Goal: Transaction & Acquisition: Purchase product/service

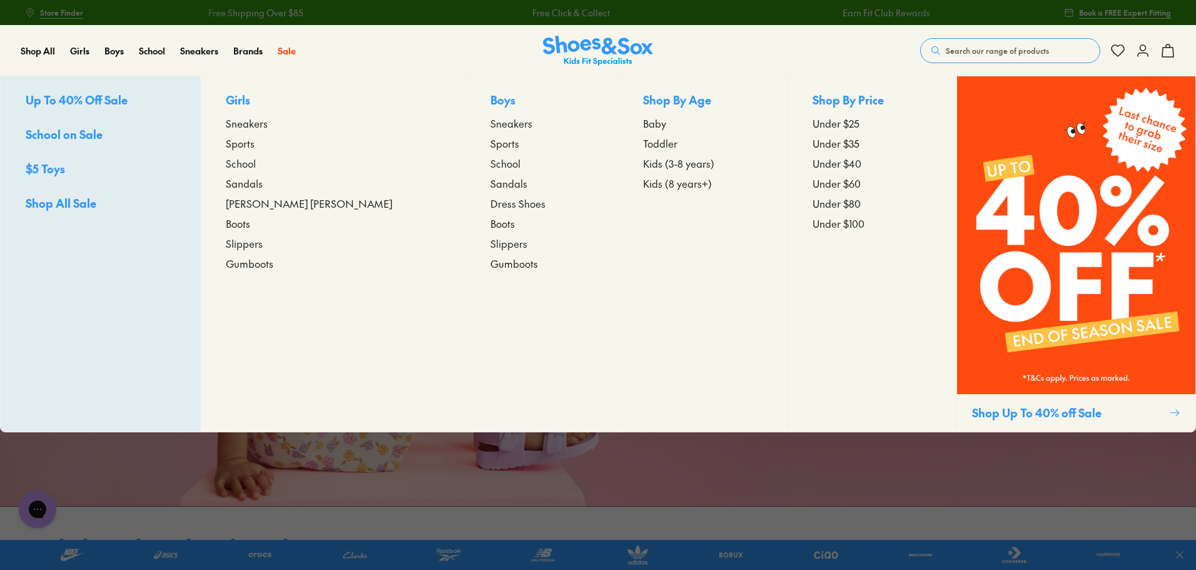
drag, startPoint x: 437, startPoint y: 96, endPoint x: 437, endPoint y: 103, distance: 6.9
click at [491, 98] on p "Boys" at bounding box center [542, 100] width 103 height 19
click at [491, 148] on span "Sports" at bounding box center [505, 143] width 29 height 15
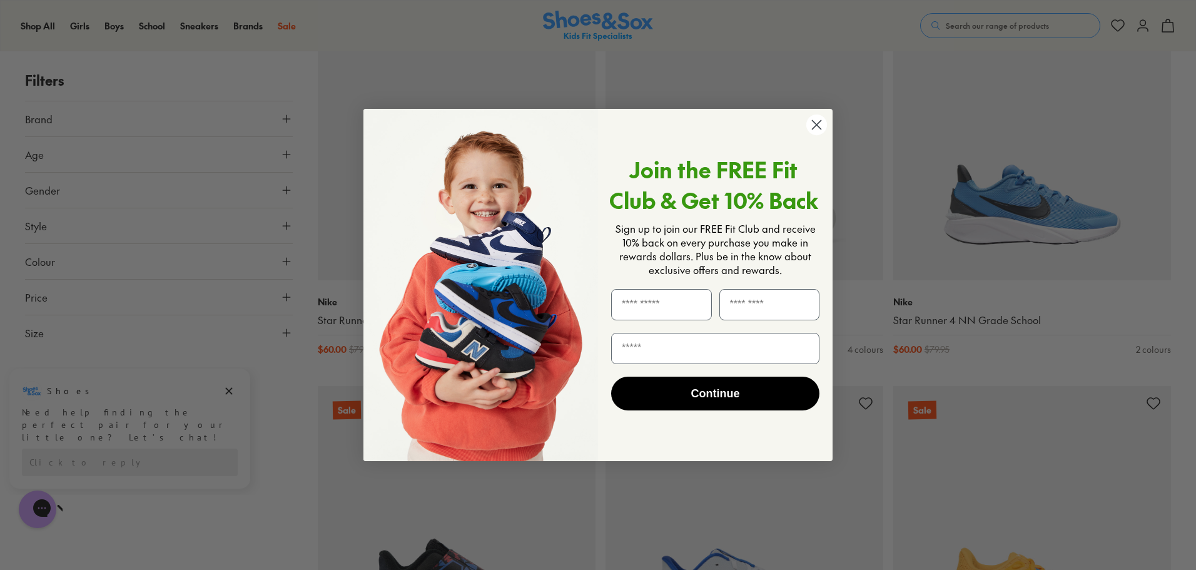
click at [816, 127] on circle "Close dialog" at bounding box center [816, 124] width 21 height 21
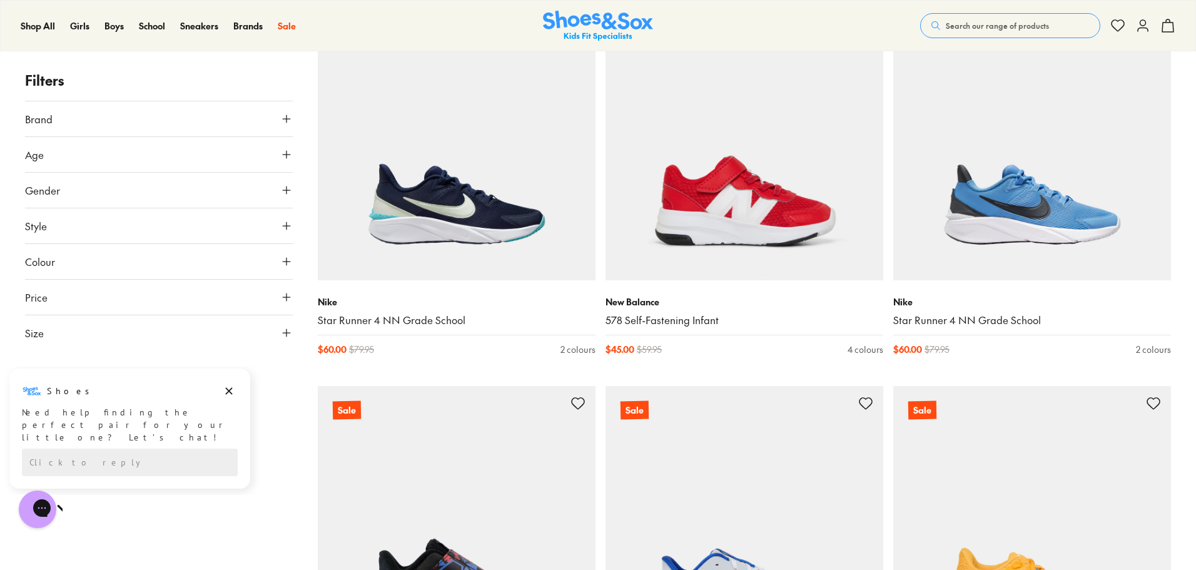
click at [282, 158] on icon at bounding box center [286, 154] width 13 height 13
